Goal: Register for event/course

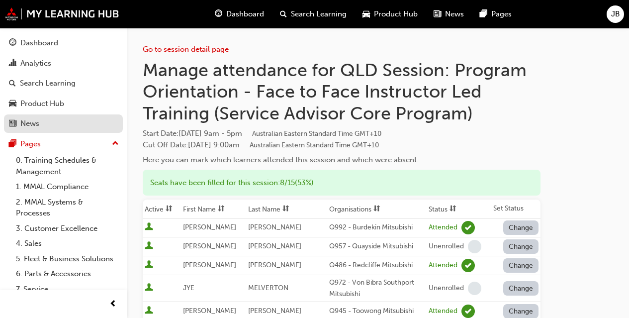
scroll to position [395, 0]
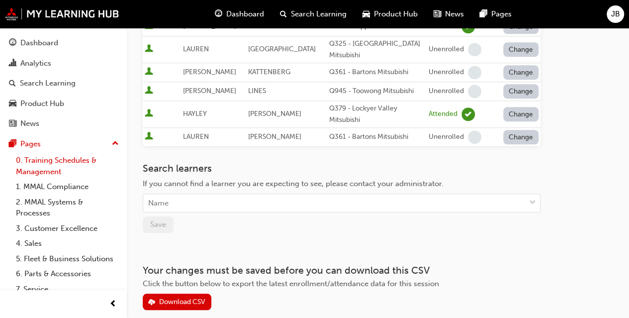
click at [48, 164] on link "0. Training Schedules & Management" at bounding box center [67, 166] width 111 height 26
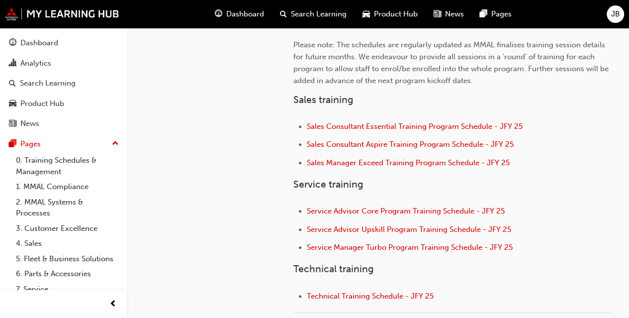
scroll to position [330, 0]
click at [359, 208] on span "Service Advisor Core Program Training Schedule - JFY 25" at bounding box center [406, 210] width 198 height 9
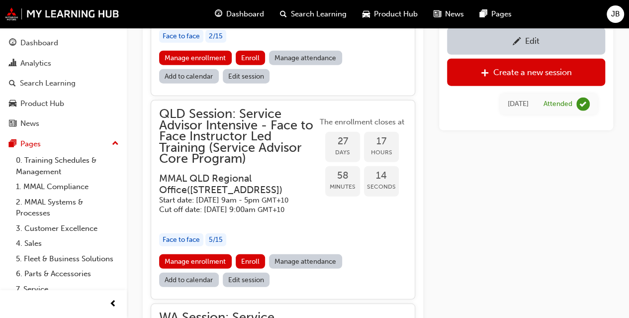
scroll to position [1192, 0]
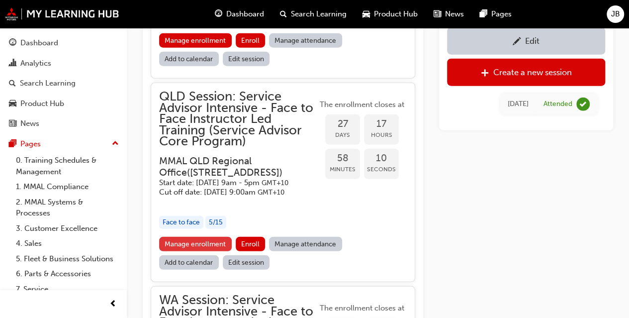
click at [203, 251] on link "Manage enrollment" at bounding box center [195, 244] width 73 height 14
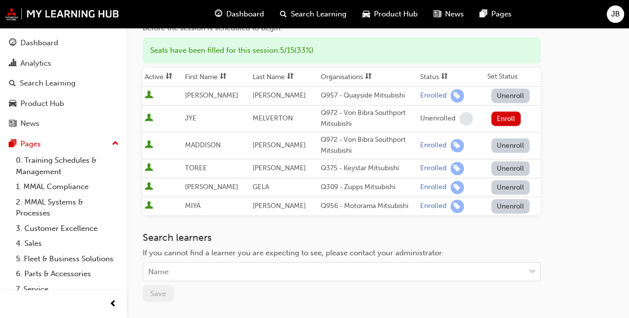
scroll to position [141, 0]
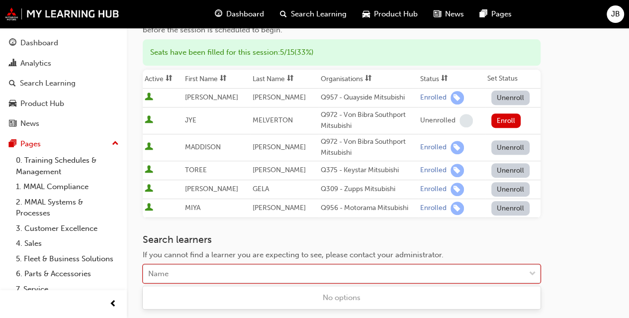
click at [194, 269] on div "Name" at bounding box center [334, 273] width 382 height 17
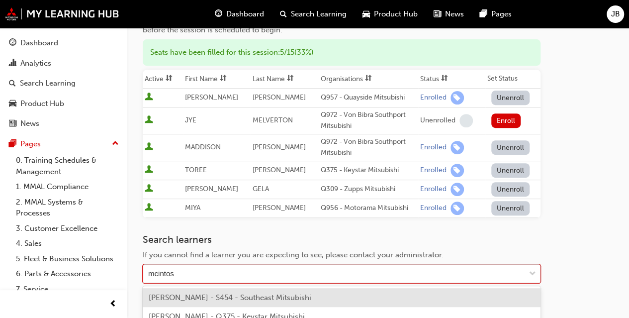
type input "[PERSON_NAME]"
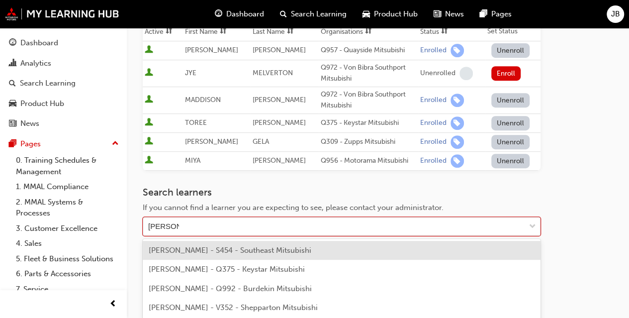
scroll to position [191, 0]
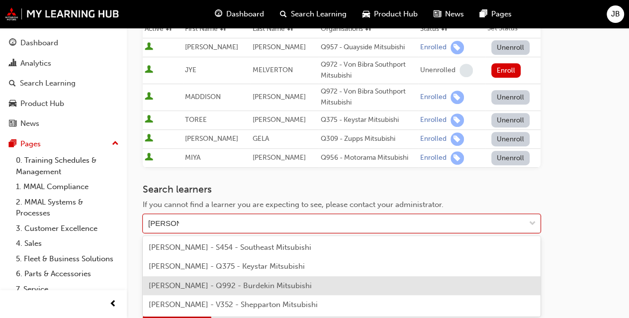
click at [194, 287] on span "[PERSON_NAME] - Q992 - Burdekin Mitsubishi" at bounding box center [230, 285] width 163 height 9
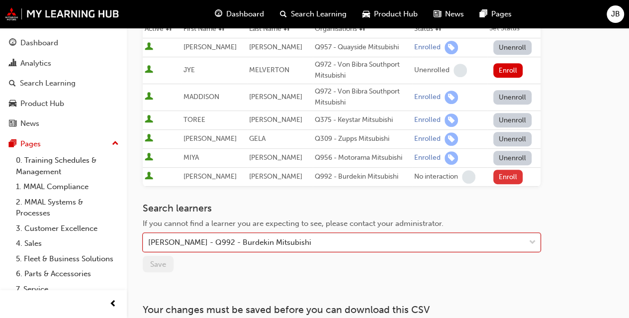
click at [500, 175] on button "Enroll" at bounding box center [508, 177] width 30 height 14
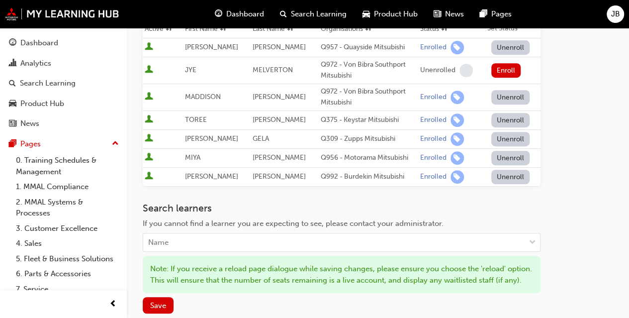
scroll to position [243, 0]
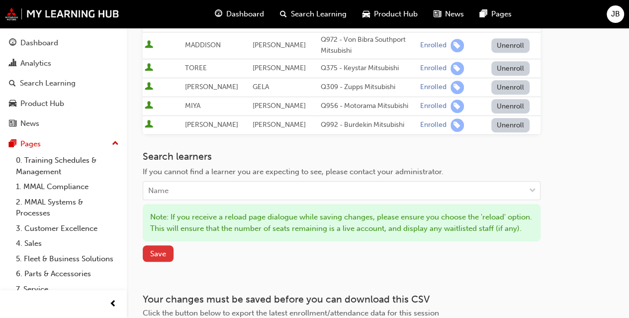
click at [160, 258] on span "Save" at bounding box center [158, 253] width 16 height 9
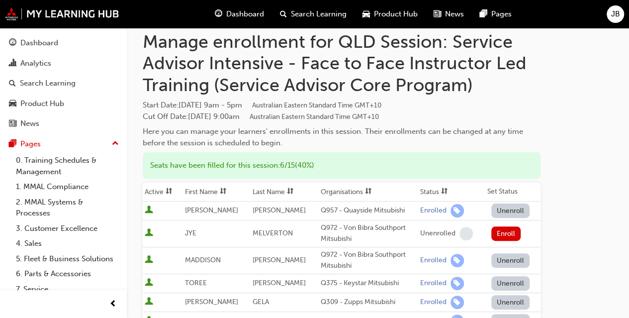
scroll to position [28, 0]
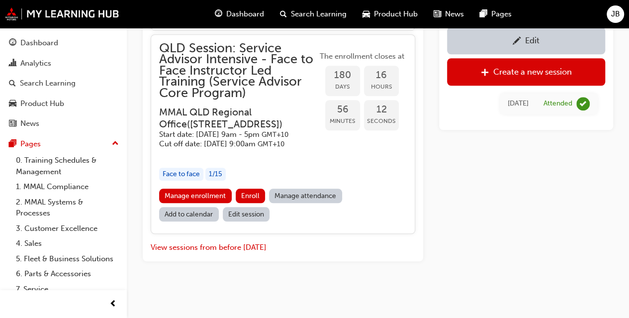
scroll to position [2362, 0]
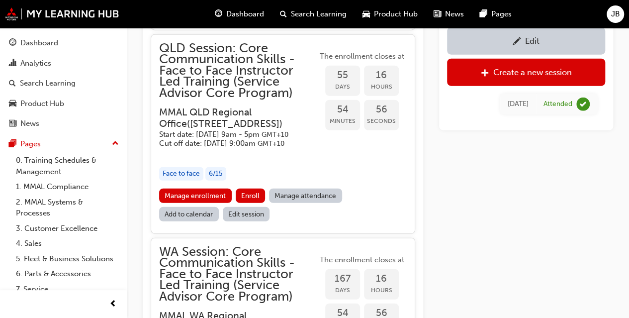
scroll to position [1183, 0]
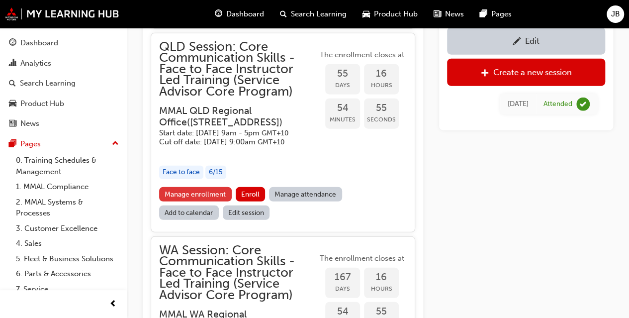
click at [212, 201] on link "Manage enrollment" at bounding box center [195, 194] width 73 height 14
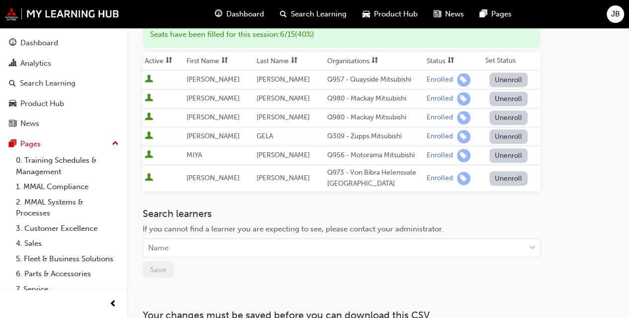
scroll to position [165, 0]
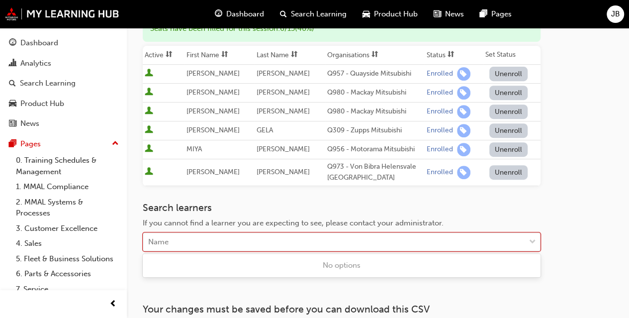
click at [192, 238] on div "Name" at bounding box center [334, 241] width 382 height 17
type input "[PERSON_NAME]"
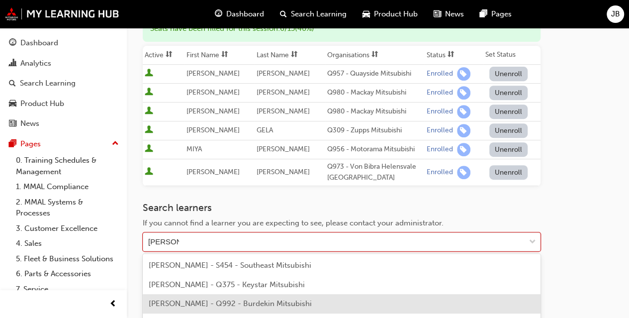
click at [198, 303] on span "[PERSON_NAME] - Q992 - Burdekin Mitsubishi" at bounding box center [230, 303] width 163 height 9
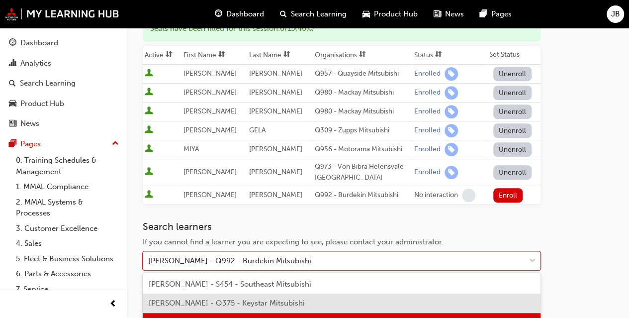
scroll to position [204, 0]
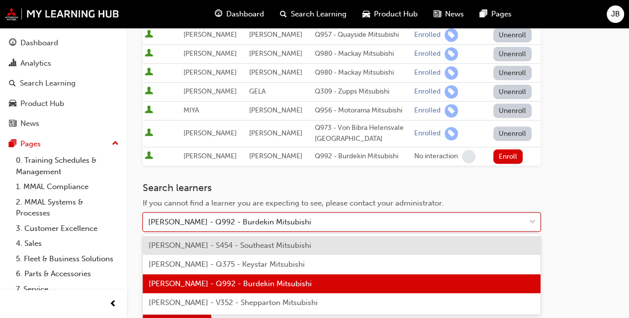
click at [332, 216] on div "[PERSON_NAME] - Q992 - Burdekin Mitsubishi" at bounding box center [334, 221] width 382 height 17
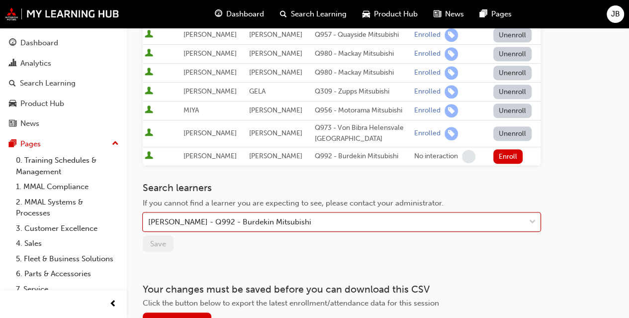
click at [332, 216] on div "[PERSON_NAME] - Q992 - Burdekin Mitsubishi" at bounding box center [334, 221] width 382 height 17
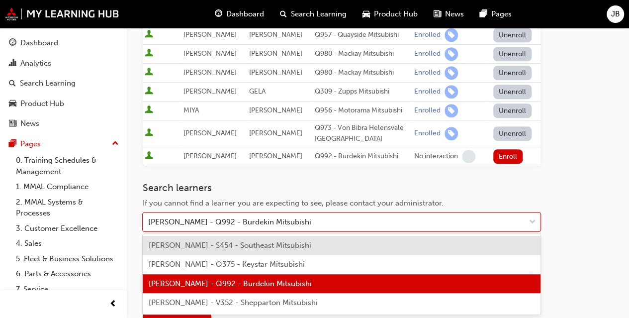
click at [332, 216] on div "[PERSON_NAME] - Q992 - Burdekin Mitsubishi" at bounding box center [334, 221] width 382 height 17
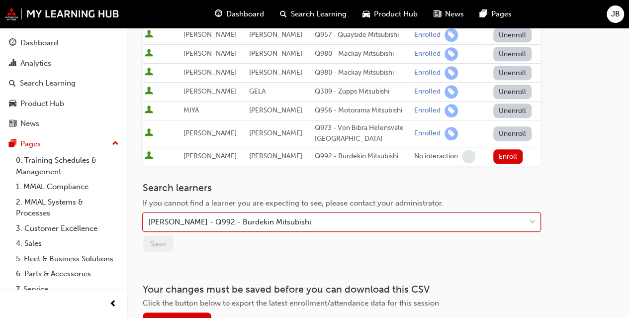
click at [332, 216] on div "[PERSON_NAME] - Q992 - Burdekin Mitsubishi" at bounding box center [334, 221] width 382 height 17
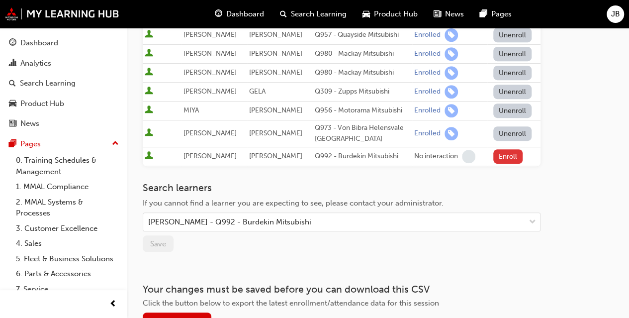
click at [499, 151] on button "Enroll" at bounding box center [508, 156] width 30 height 14
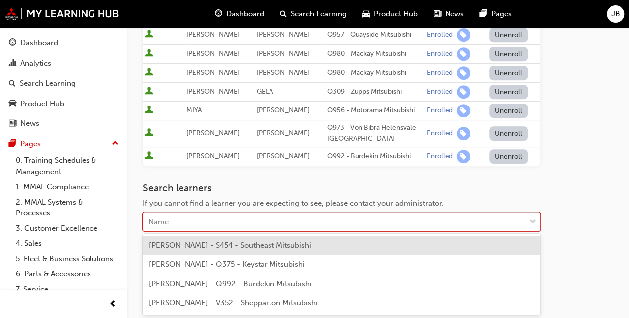
click at [183, 219] on div "Name" at bounding box center [334, 221] width 382 height 17
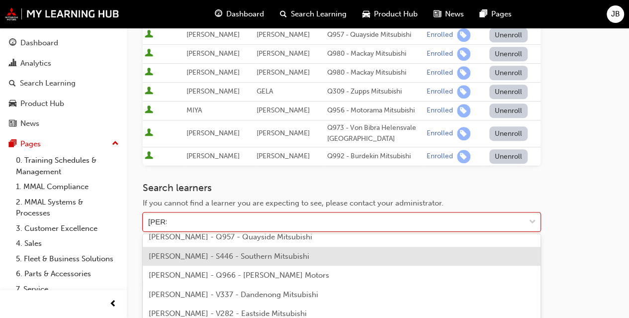
scroll to position [0, 0]
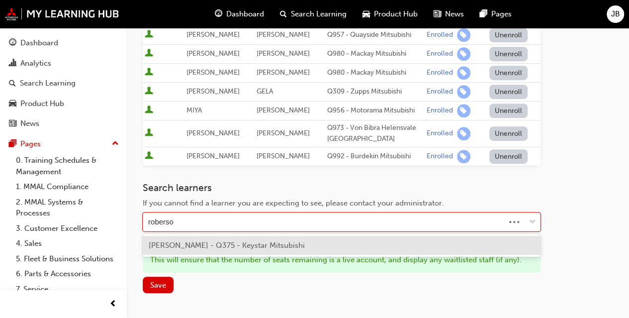
type input "roberson"
click at [202, 243] on span "TOREE ROBERSON - Q375 - Keystar Mitsubishi" at bounding box center [227, 245] width 156 height 9
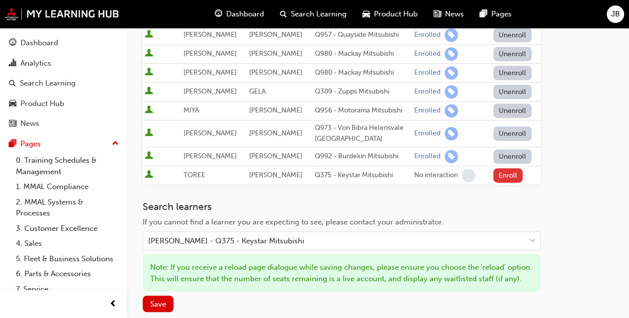
click at [499, 171] on button "Enroll" at bounding box center [508, 175] width 30 height 14
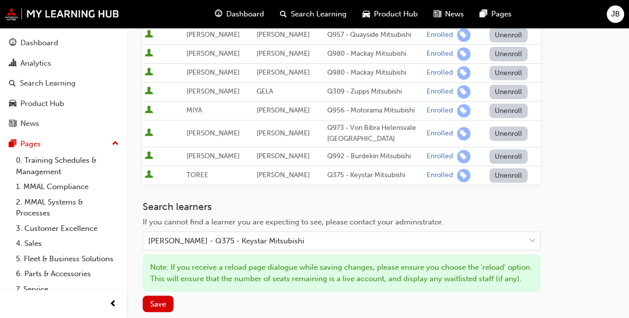
click at [499, 171] on button "Unenroll" at bounding box center [508, 175] width 39 height 14
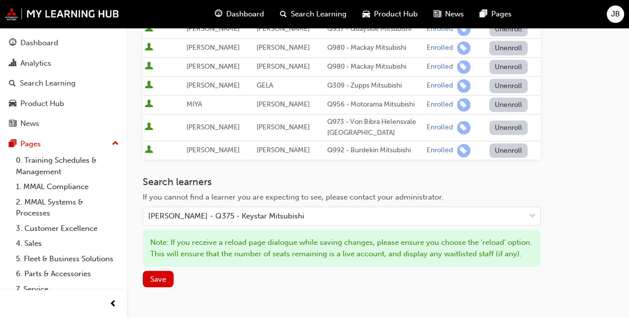
scroll to position [211, 0]
click at [153, 282] on span "Save" at bounding box center [158, 278] width 16 height 9
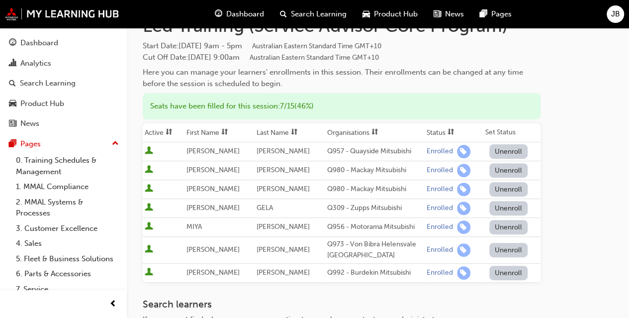
scroll to position [0, 0]
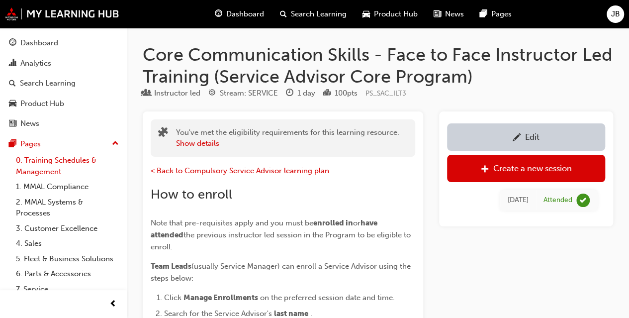
click at [50, 163] on link "0. Training Schedules & Management" at bounding box center [67, 166] width 111 height 26
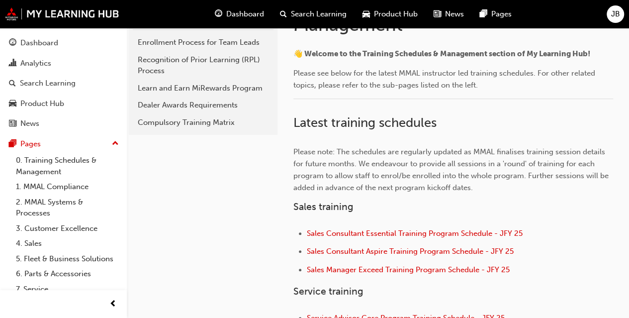
scroll to position [343, 0]
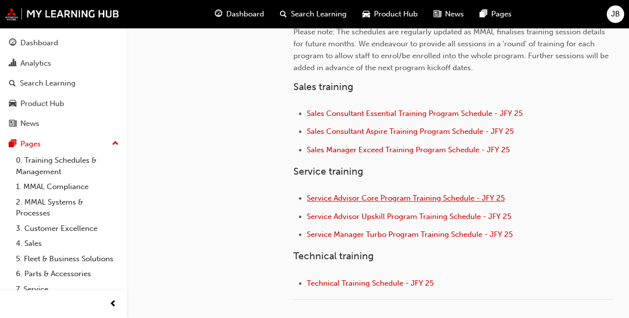
click at [364, 194] on span "Service Advisor Core Program Training Schedule - JFY 25" at bounding box center [406, 197] width 198 height 9
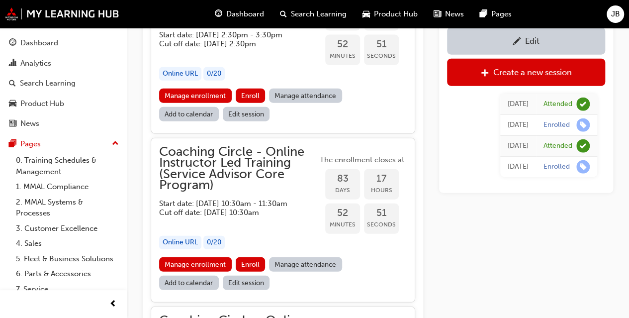
scroll to position [1170, 0]
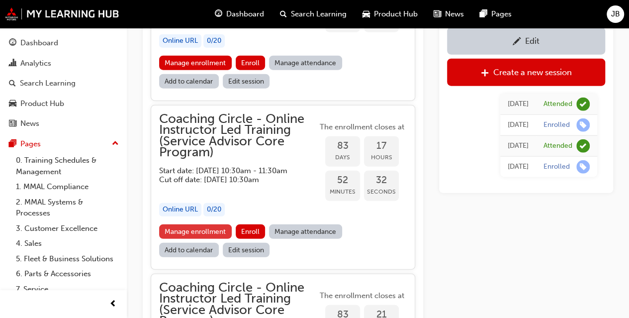
click at [197, 239] on link "Manage enrollment" at bounding box center [195, 231] width 73 height 14
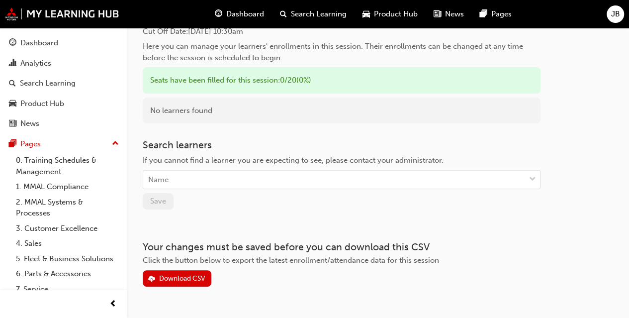
scroll to position [114, 0]
click at [196, 176] on div "Name" at bounding box center [334, 179] width 382 height 17
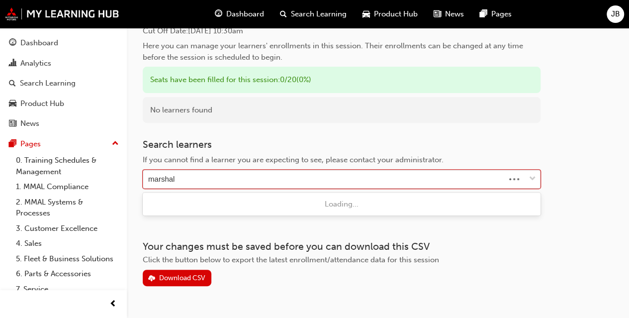
type input "marshall"
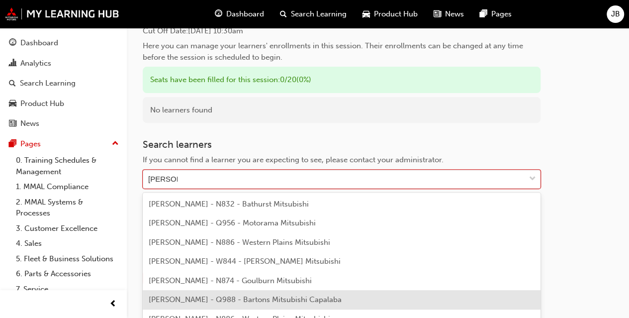
click at [213, 294] on div "NICOLE MARSHALL - Q988 - Bartons Mitsubishi Capalaba" at bounding box center [342, 299] width 398 height 19
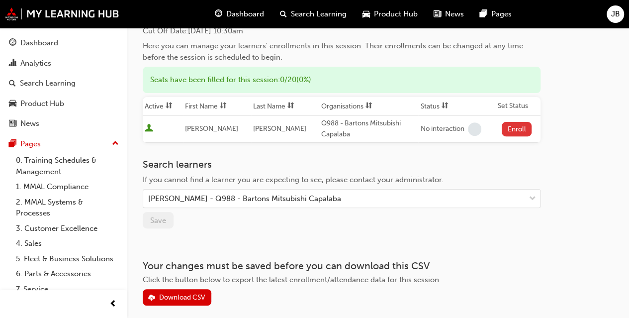
click at [511, 128] on button "Enroll" at bounding box center [517, 129] width 30 height 14
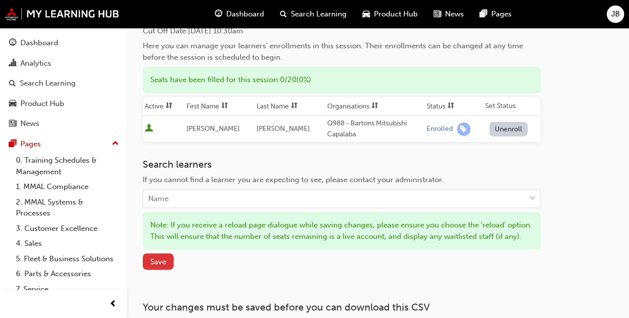
click at [162, 266] on span "Save" at bounding box center [158, 261] width 16 height 9
